Goal: Find specific page/section: Find specific page/section

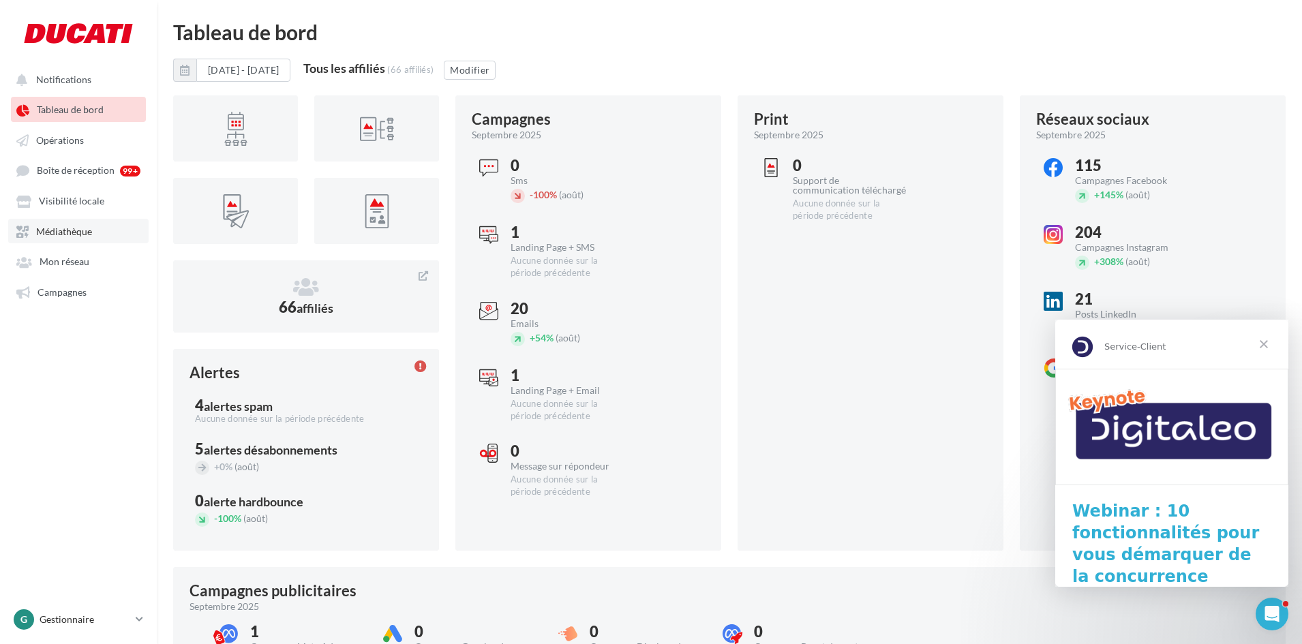
click at [93, 241] on link "Médiathèque" at bounding box center [78, 231] width 140 height 25
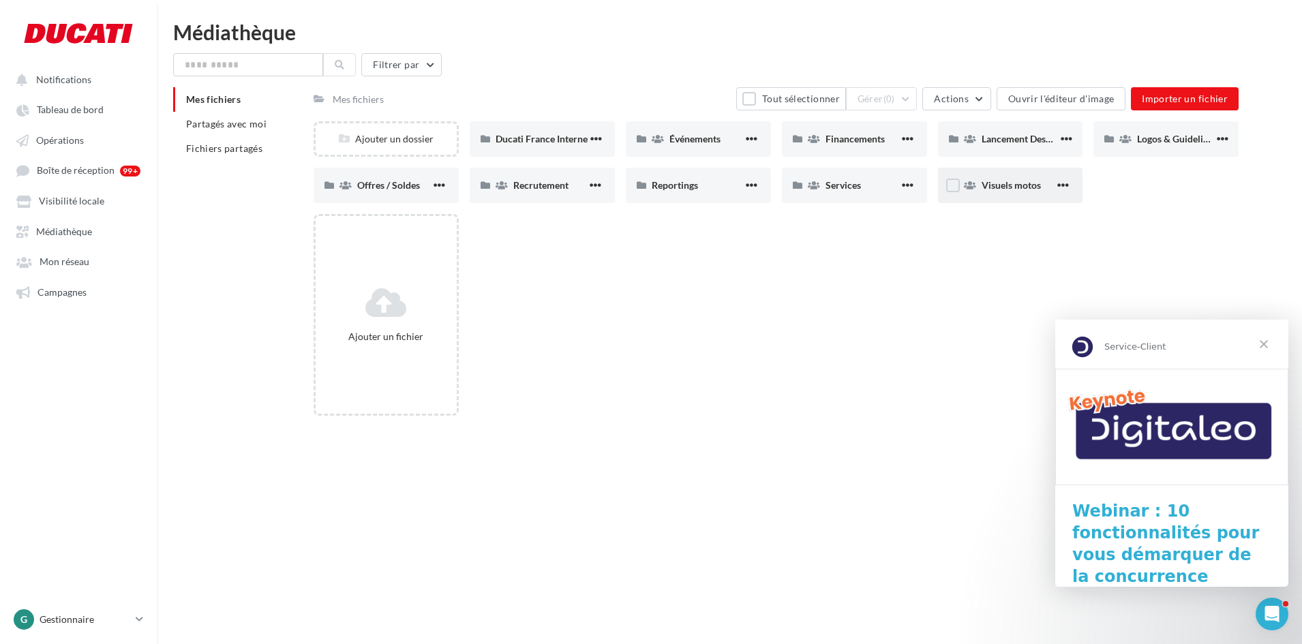
click at [1031, 197] on div "Visuels motos" at bounding box center [1010, 185] width 145 height 35
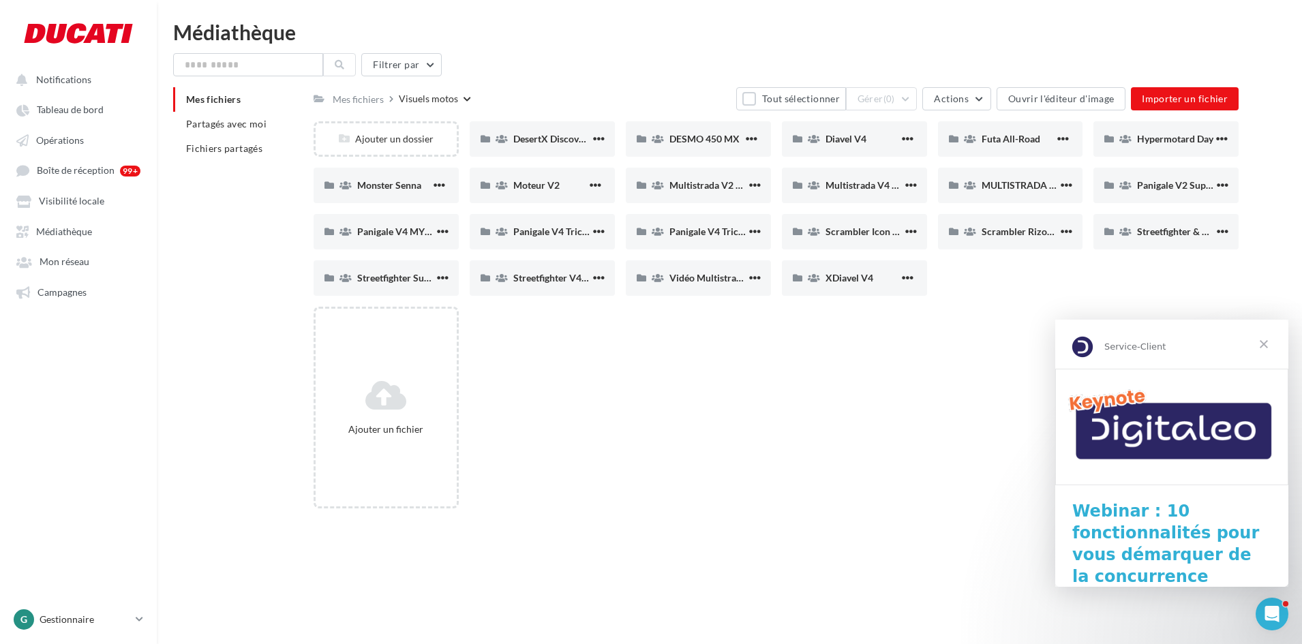
click at [1265, 341] on span "Fermer" at bounding box center [1263, 344] width 49 height 49
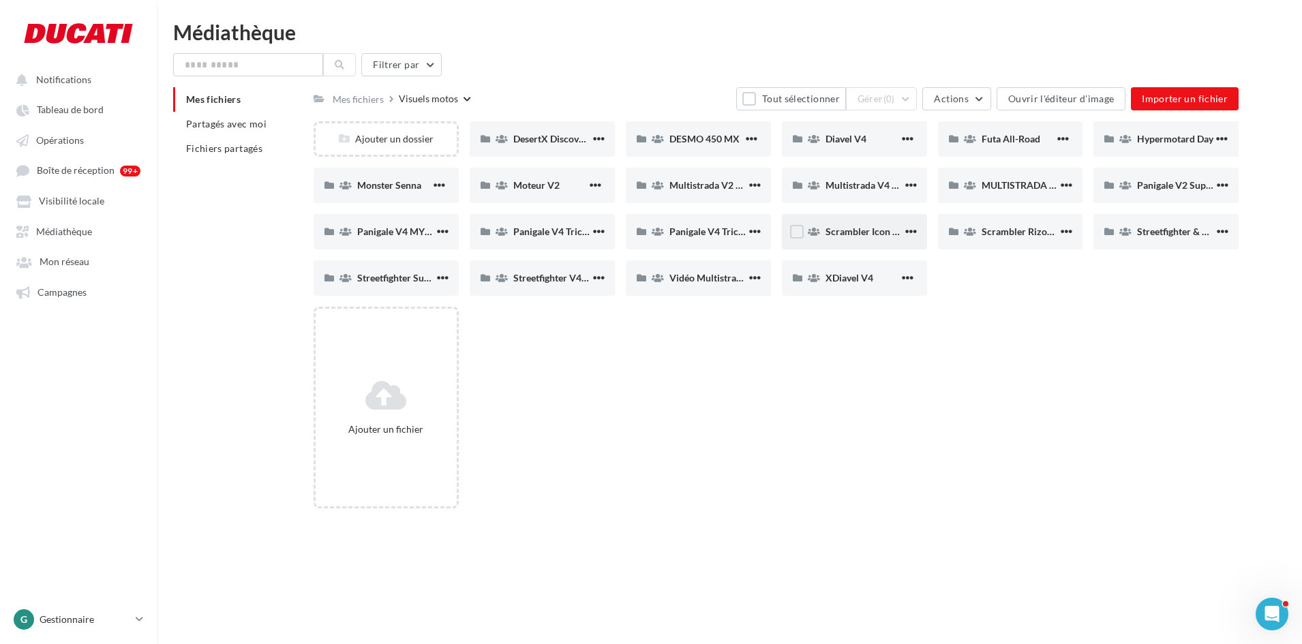
click at [858, 232] on span "Scrambler Icon Dark et Full Throttle" at bounding box center [901, 232] width 153 height 12
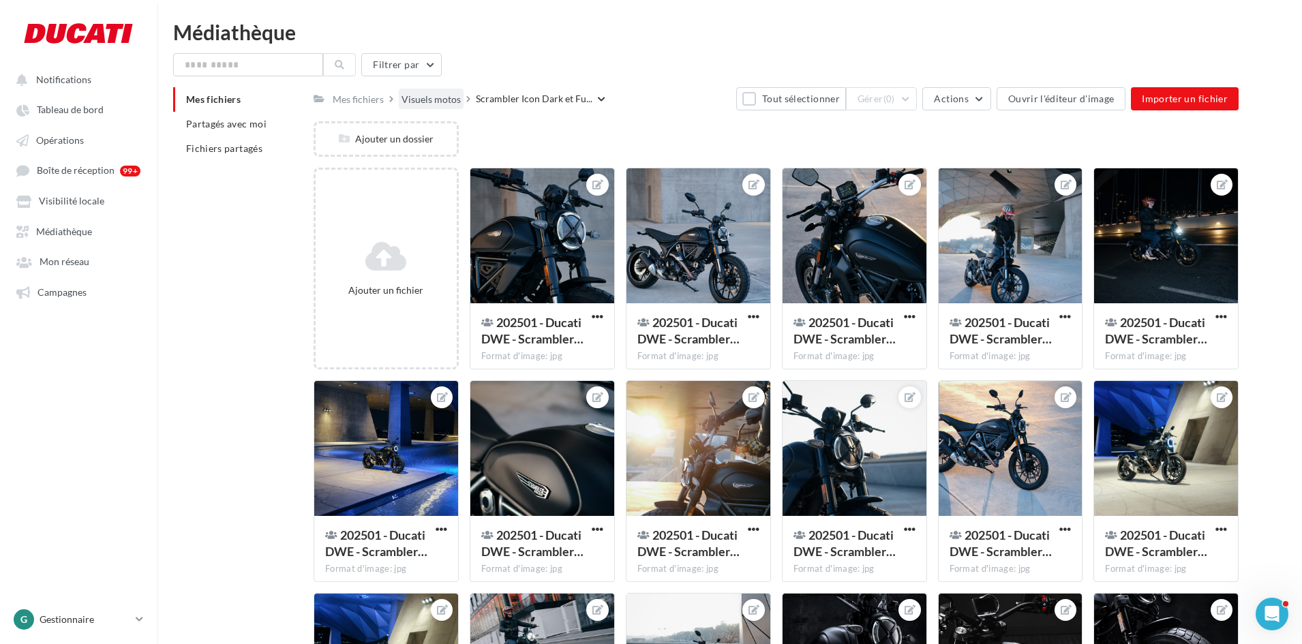
click at [436, 100] on div "Visuels motos" at bounding box center [430, 100] width 59 height 14
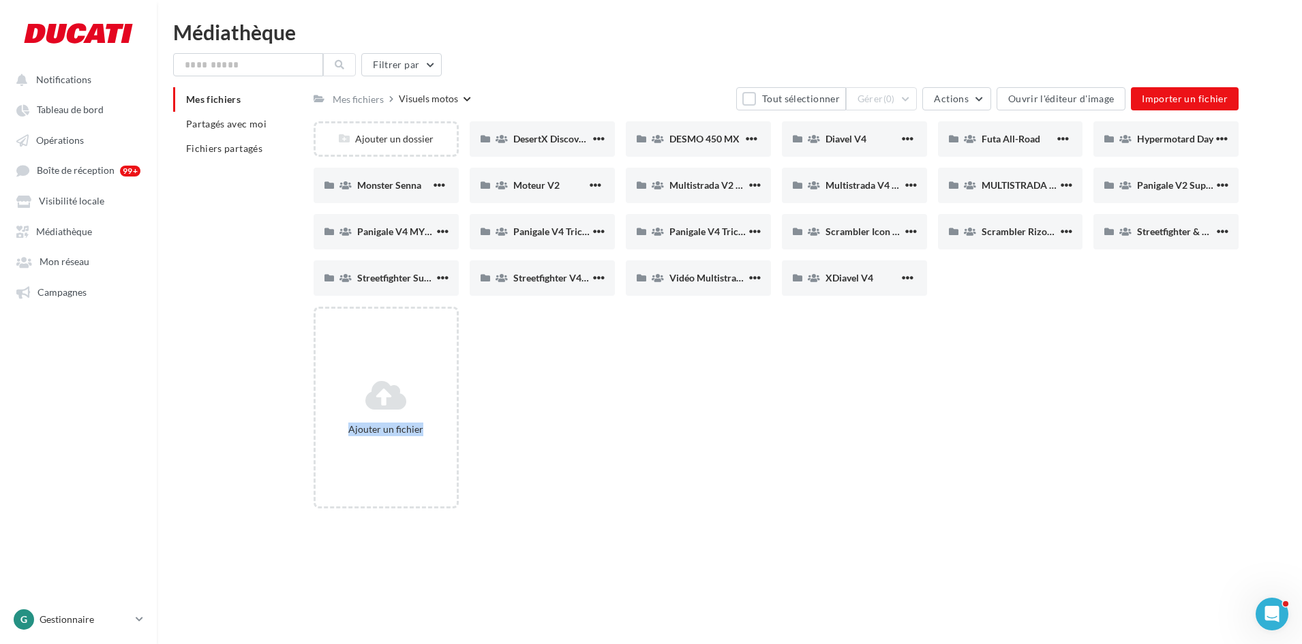
drag, startPoint x: 954, startPoint y: 276, endPoint x: 1248, endPoint y: 347, distance: 302.9
click at [1238, 347] on div "Ajouter un dossier DesertX Discovery DesertX Discovery DESMO 450 MX DESMO 450 M…" at bounding box center [776, 320] width 925 height 398
click at [941, 280] on div "Ajouter un dossier DesertX Discovery DesertX Discovery DESMO 450 MX DESMO 450 M…" at bounding box center [782, 213] width 936 height 185
click at [361, 100] on div "Mes fichiers" at bounding box center [358, 100] width 51 height 14
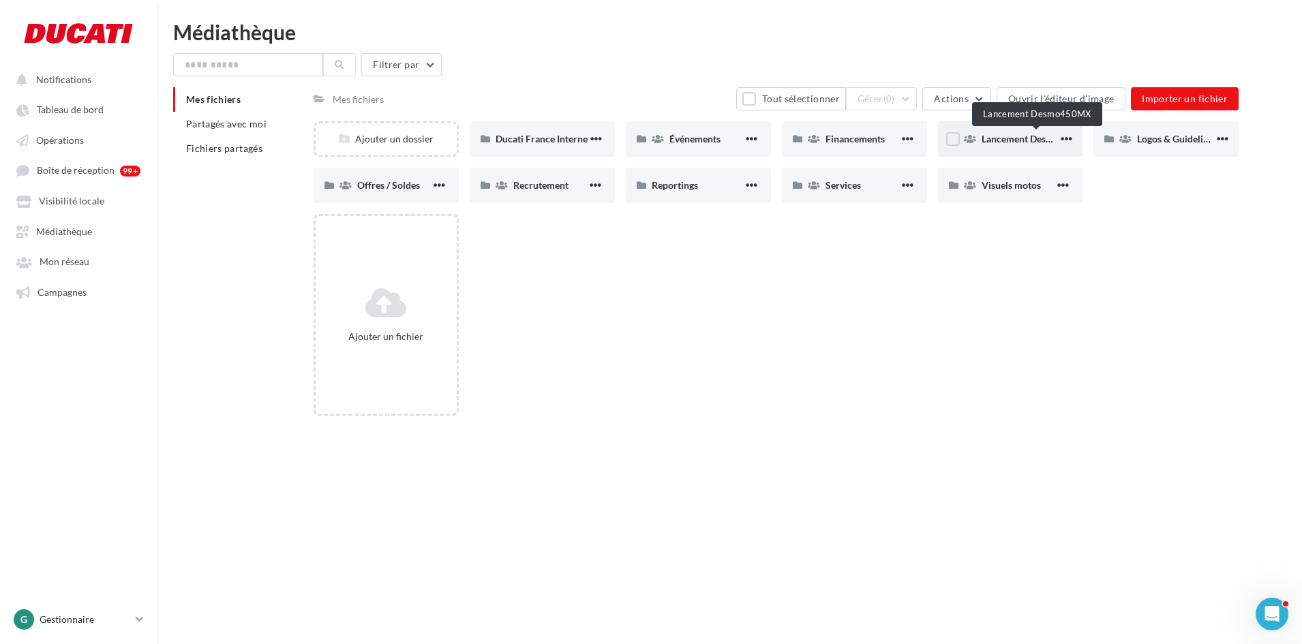
click at [1009, 140] on span "Lancement Desmo450MX" at bounding box center [1037, 139] width 110 height 12
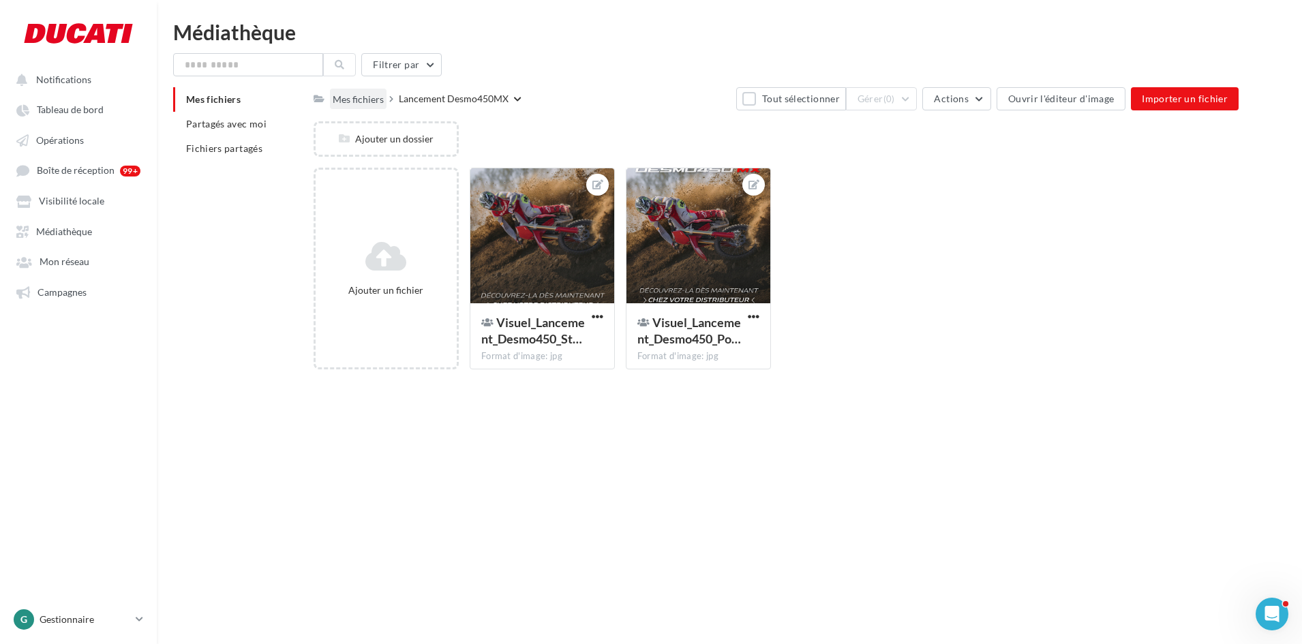
click at [366, 96] on div "Mes fichiers" at bounding box center [358, 100] width 51 height 14
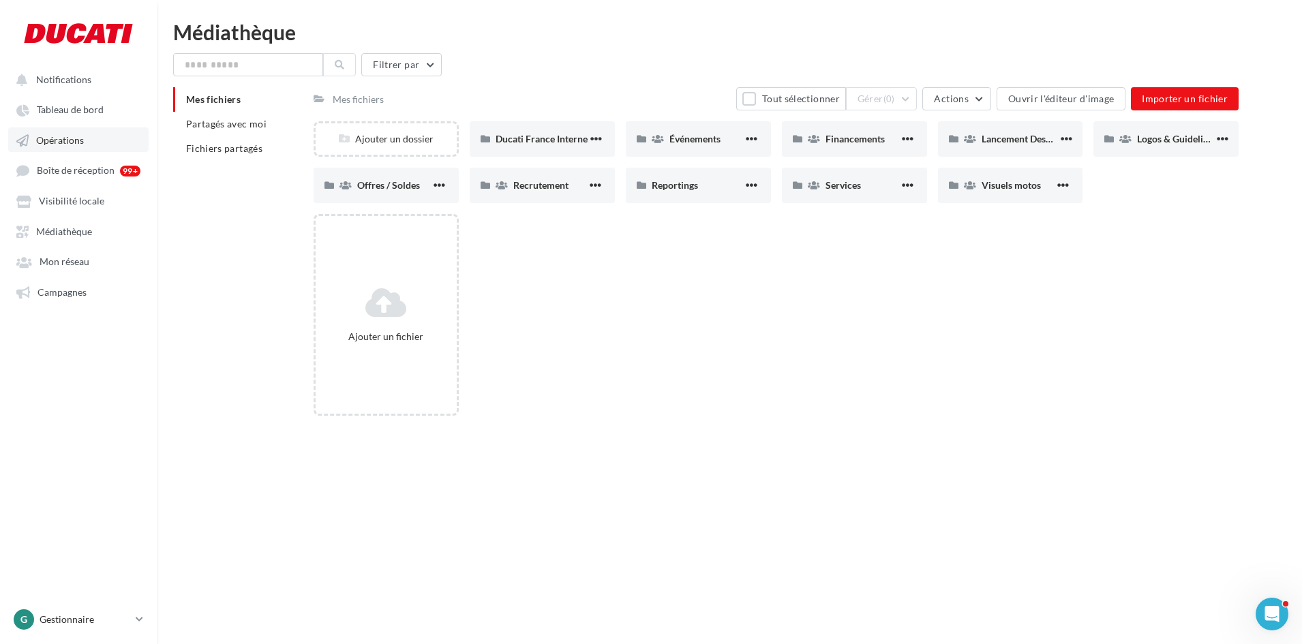
click at [69, 146] on span "Opérations" at bounding box center [60, 140] width 48 height 12
